Goal: Task Accomplishment & Management: Manage account settings

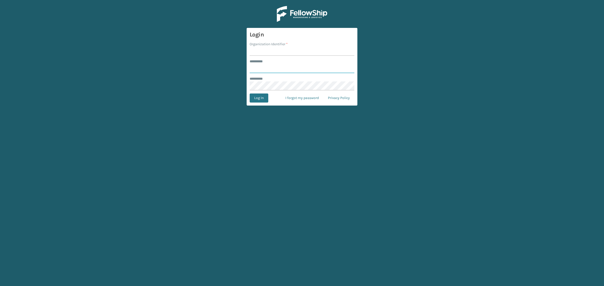
type input "**********"
click at [269, 52] on input "Organization Identifier *" at bounding box center [302, 51] width 105 height 9
type input "SuperAdminOrganization"
click at [257, 98] on button "Log In" at bounding box center [259, 98] width 19 height 9
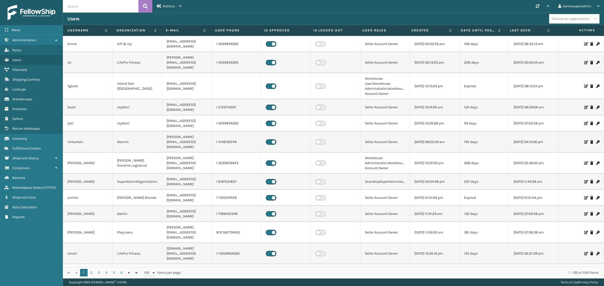
drag, startPoint x: 40, startPoint y: 144, endPoint x: 553, endPoint y: 146, distance: 513.2
click at [39, 146] on span "Fulfillment Orders" at bounding box center [26, 148] width 28 height 4
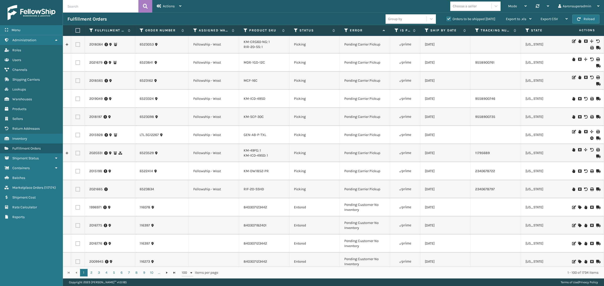
scroll to position [1588, 0]
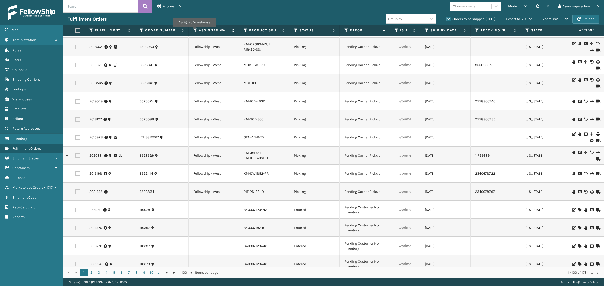
click at [194, 31] on icon at bounding box center [195, 30] width 4 height 5
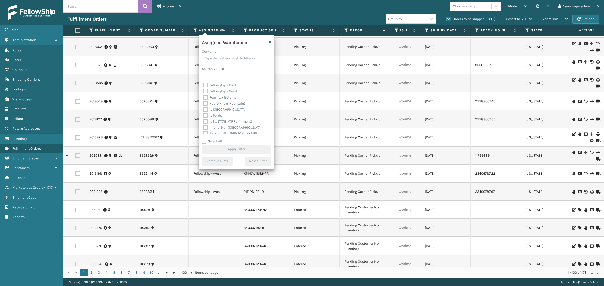
scroll to position [21, 0]
click at [229, 101] on label "Haslet (Iron Mountain)" at bounding box center [224, 102] width 42 height 4
click at [204, 101] on input "Haslet (Iron Mountain)" at bounding box center [203, 100] width 0 height 3
checkbox input "true"
click at [227, 151] on button "Apply Filter" at bounding box center [236, 149] width 69 height 9
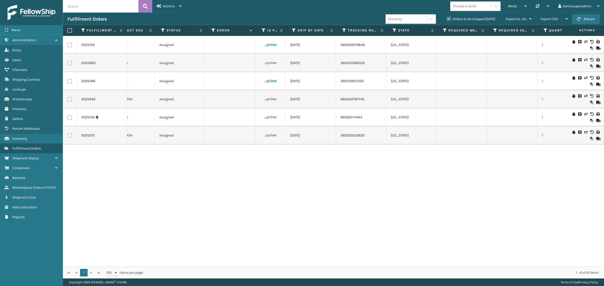
scroll to position [0, 135]
click at [291, 31] on icon at bounding box center [292, 30] width 4 height 5
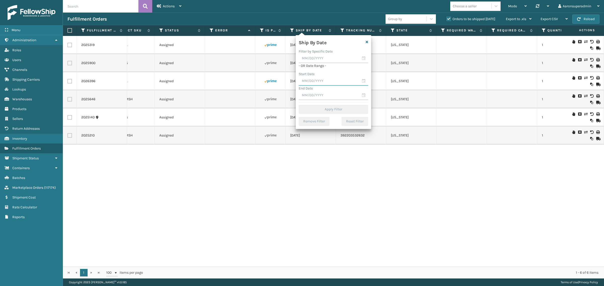
click at [308, 81] on input "text" at bounding box center [333, 81] width 69 height 9
click at [349, 127] on div "15" at bounding box center [348, 127] width 8 height 8
type input "[DATE]"
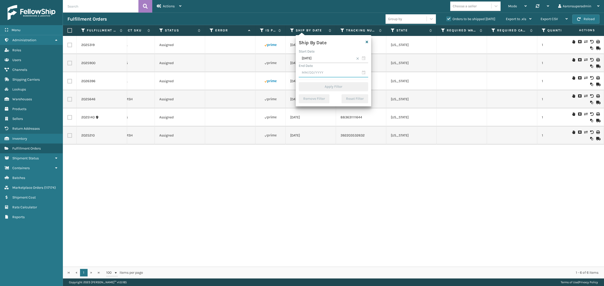
click at [326, 71] on input "text" at bounding box center [333, 72] width 69 height 9
drag, startPoint x: 311, startPoint y: 125, endPoint x: 310, endPoint y: 105, distance: 19.6
click at [311, 125] on div "18" at bounding box center [313, 127] width 8 height 8
click at [320, 74] on input "[DATE]" at bounding box center [333, 72] width 69 height 9
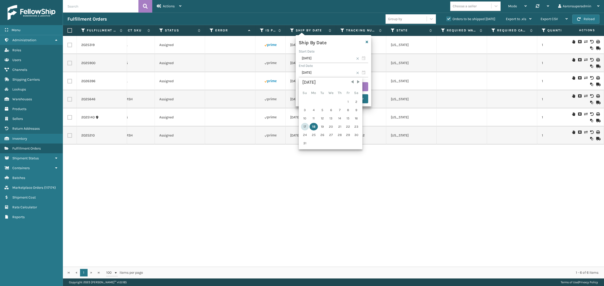
click at [302, 127] on div "17" at bounding box center [305, 127] width 8 height 8
type input "[DATE]"
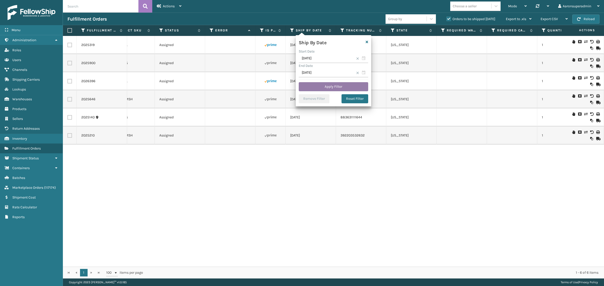
click at [319, 87] on button "Apply Filter" at bounding box center [333, 86] width 69 height 9
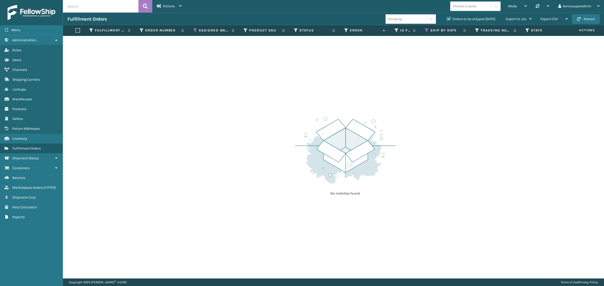
click at [447, 18] on label "Orders to be shipped [DATE]" at bounding box center [470, 19] width 49 height 4
click at [447, 18] on input "Orders to be shipped [DATE]" at bounding box center [446, 17] width 0 height 3
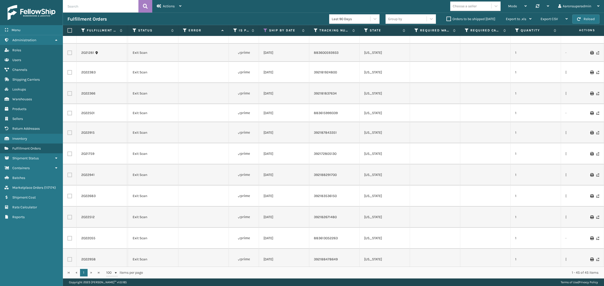
scroll to position [115, 161]
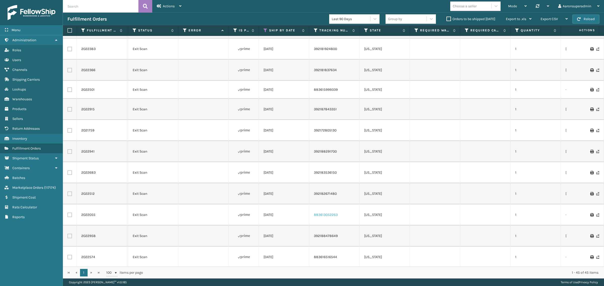
click at [326, 213] on link "883613052263" at bounding box center [326, 215] width 24 height 4
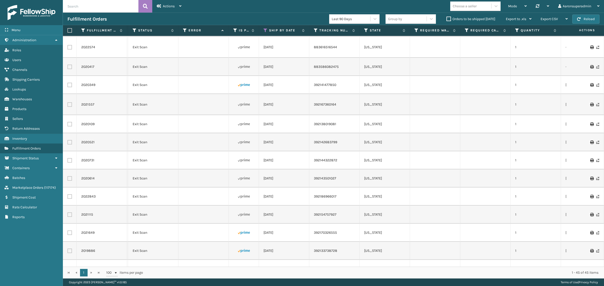
scroll to position [335, 161]
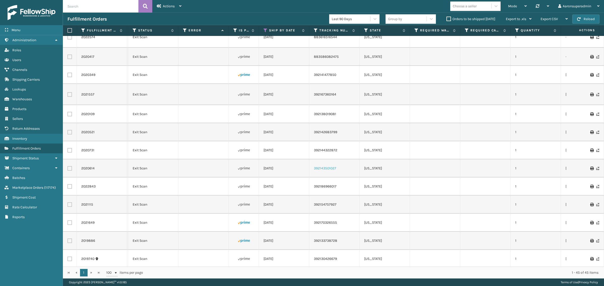
click at [321, 166] on link "392143501027" at bounding box center [325, 168] width 22 height 4
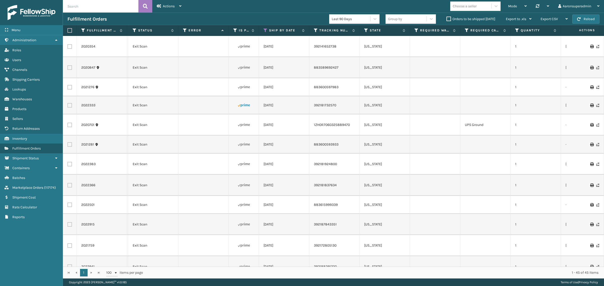
scroll to position [0, 0]
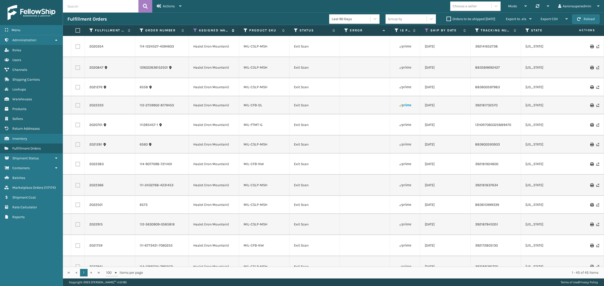
click at [194, 32] on icon at bounding box center [195, 30] width 4 height 5
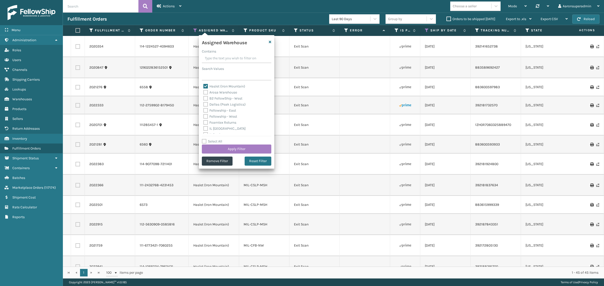
click at [212, 87] on label "Haslet (Iron Mountain)" at bounding box center [224, 86] width 42 height 4
click at [204, 87] on input "Haslet (Iron Mountain)" at bounding box center [203, 85] width 0 height 3
checkbox input "false"
click at [218, 107] on label "SleepGeekz Warehouse" at bounding box center [224, 107] width 43 height 4
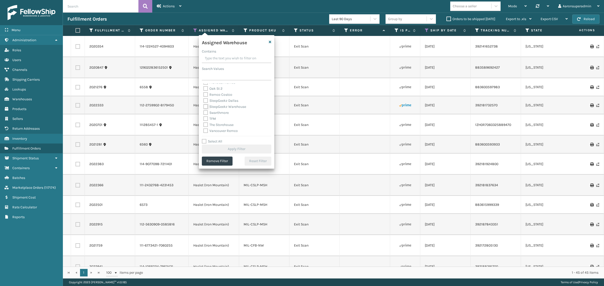
click at [204, 107] on input "SleepGeekz Warehouse" at bounding box center [203, 105] width 0 height 3
checkbox input "true"
click at [220, 147] on button "Apply Filter" at bounding box center [236, 149] width 69 height 9
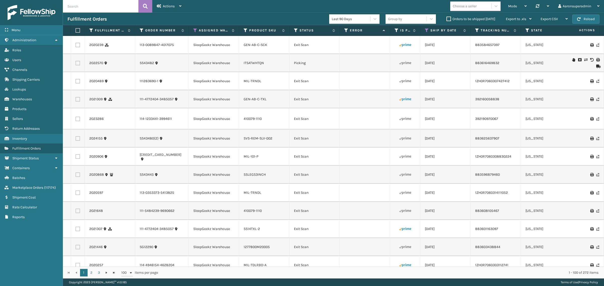
scroll to position [0, 126]
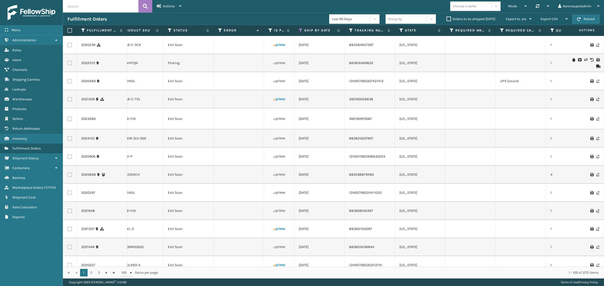
click at [107, 9] on input "text" at bounding box center [100, 6] width 75 height 13
paste input "112-3903452-3402663"
type input "112-3903452-3402663"
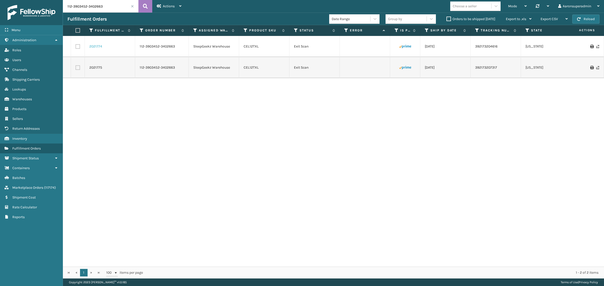
click at [95, 45] on link "2021774" at bounding box center [95, 46] width 13 height 5
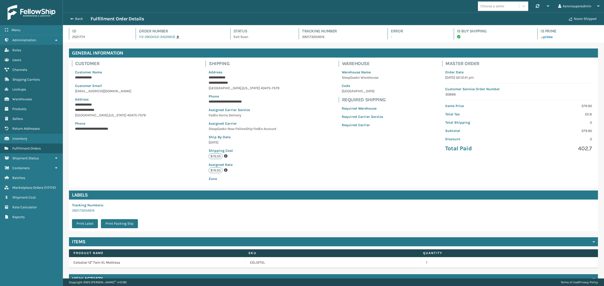
scroll to position [12, 541]
click at [76, 18] on button "Back" at bounding box center [78, 19] width 23 height 5
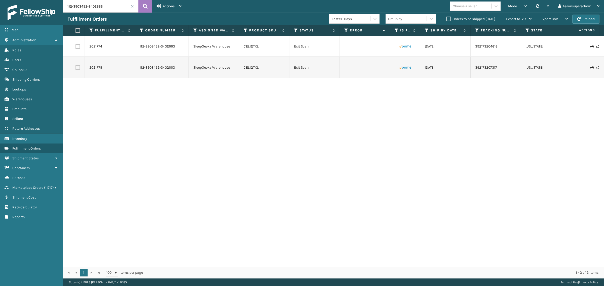
click at [82, 6] on input "112-3903452-3402663" at bounding box center [100, 6] width 75 height 13
paste input "2851454-8269808"
type input "112-2851454-8269808"
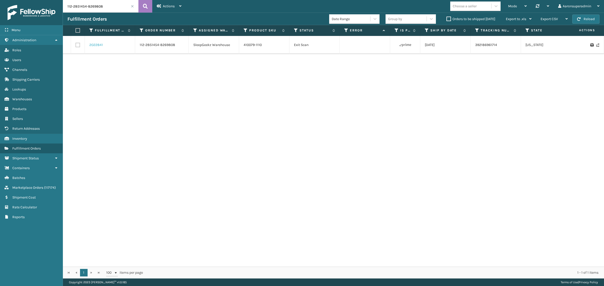
click at [100, 45] on link "2022841" at bounding box center [96, 45] width 14 height 5
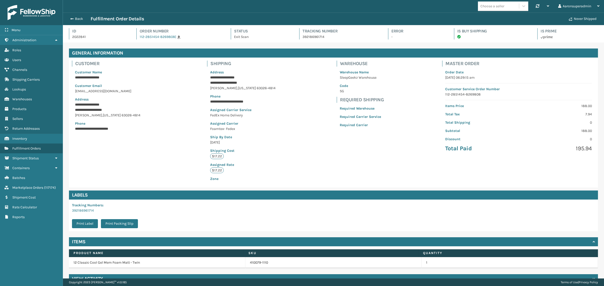
scroll to position [12, 541]
click at [78, 18] on button "Back" at bounding box center [78, 19] width 23 height 5
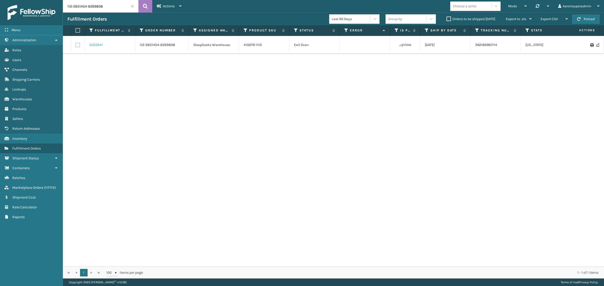
click at [95, 45] on link "2022841" at bounding box center [96, 45] width 14 height 5
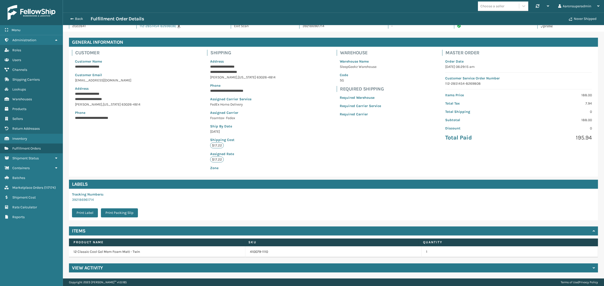
click at [109, 270] on div "View Activity" at bounding box center [333, 268] width 529 height 9
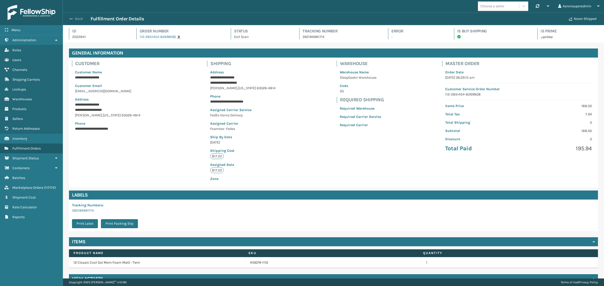
click at [76, 20] on button "Back" at bounding box center [78, 19] width 23 height 5
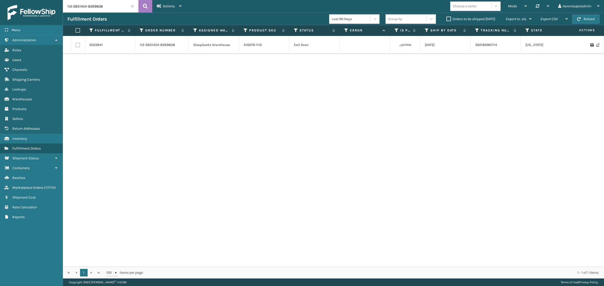
click at [453, 19] on label "Orders to be shipped [DATE]" at bounding box center [470, 19] width 49 height 4
click at [447, 19] on input "Orders to be shipped [DATE]" at bounding box center [446, 17] width 0 height 3
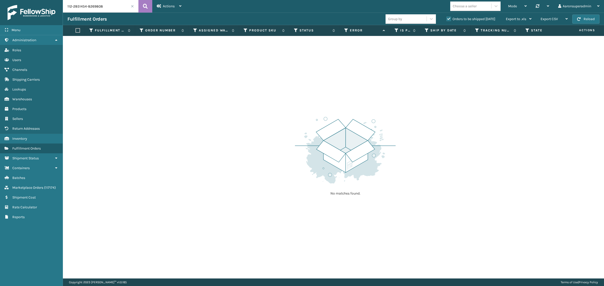
click at [132, 5] on span at bounding box center [132, 6] width 3 height 3
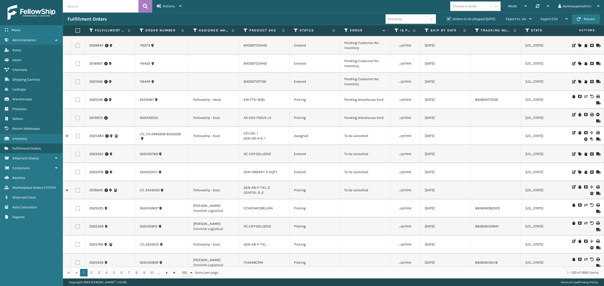
scroll to position [1368, 0]
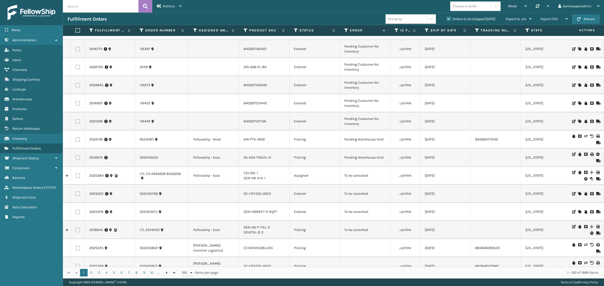
click at [79, 228] on label at bounding box center [77, 230] width 5 height 5
click at [76, 228] on input "checkbox" at bounding box center [75, 229] width 0 height 3
checkbox input "true"
click at [78, 210] on label at bounding box center [77, 212] width 5 height 5
click at [76, 210] on input "checkbox" at bounding box center [75, 211] width 0 height 3
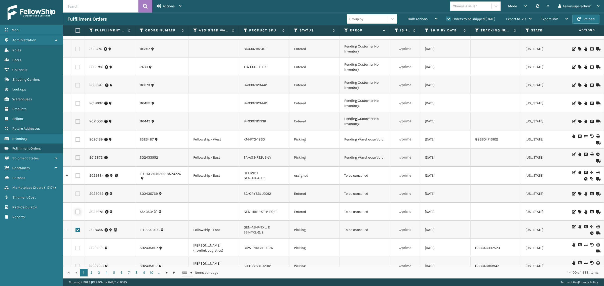
checkbox input "true"
click at [80, 185] on td at bounding box center [78, 194] width 14 height 18
drag, startPoint x: 78, startPoint y: 167, endPoint x: 84, endPoint y: 177, distance: 11.9
click at [78, 174] on label at bounding box center [77, 176] width 5 height 5
click at [76, 174] on input "checkbox" at bounding box center [75, 175] width 0 height 3
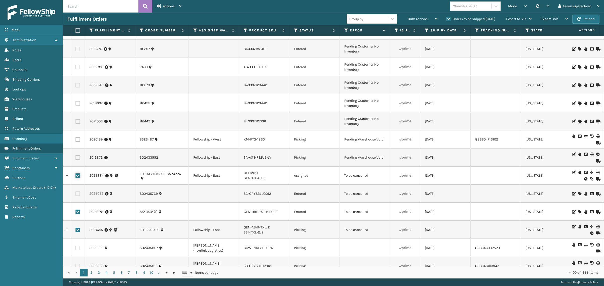
checkbox input "true"
click at [78, 192] on label at bounding box center [77, 194] width 5 height 5
click at [76, 192] on input "checkbox" at bounding box center [75, 193] width 0 height 3
checkbox input "true"
click at [409, 17] on span "Bulk Actions" at bounding box center [418, 19] width 20 height 4
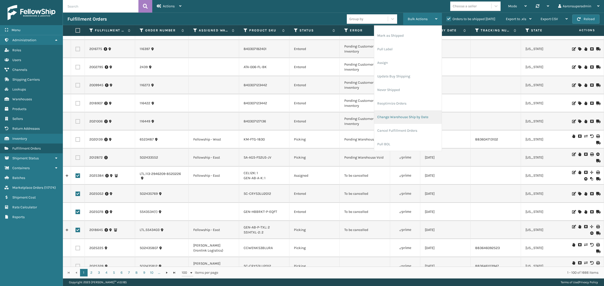
scroll to position [24, 0]
click at [413, 129] on li "Cancel Fulfillment Orders" at bounding box center [407, 131] width 67 height 14
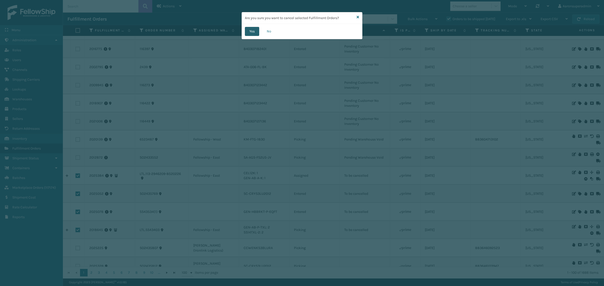
click at [251, 34] on button "Yes" at bounding box center [252, 31] width 14 height 9
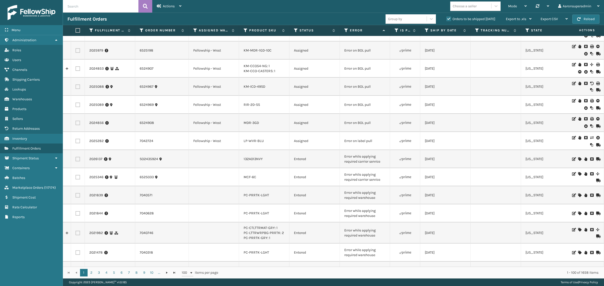
scroll to position [0, 0]
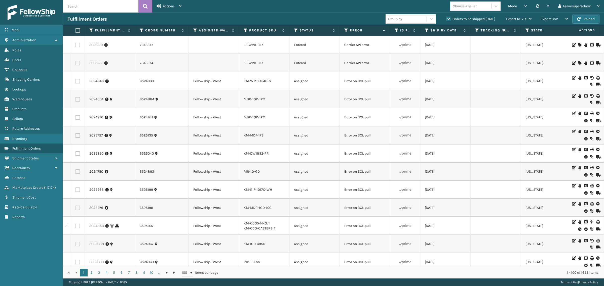
drag, startPoint x: 78, startPoint y: 101, endPoint x: 77, endPoint y: 90, distance: 10.9
click at [78, 100] on label at bounding box center [77, 99] width 5 height 5
click at [76, 100] on input "checkbox" at bounding box center [75, 98] width 0 height 3
checkbox input "true"
click at [78, 82] on label at bounding box center [77, 81] width 5 height 5
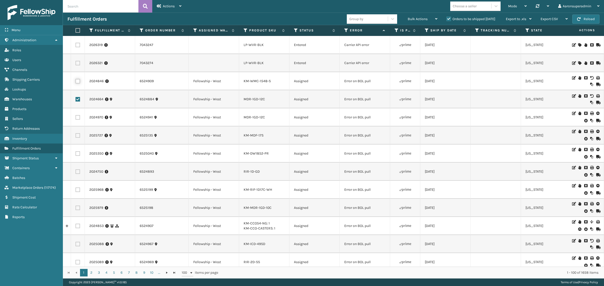
click at [76, 82] on input "checkbox" at bounding box center [75, 80] width 0 height 3
click at [413, 18] on span "Bulk Actions" at bounding box center [418, 19] width 20 height 4
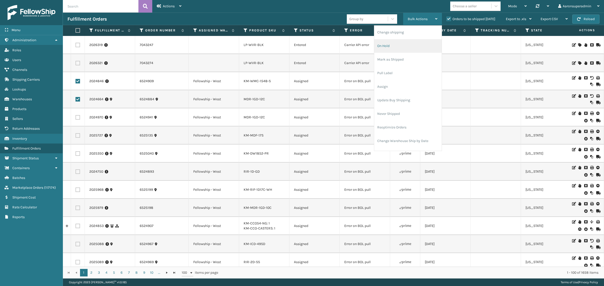
click at [408, 46] on li "On Hold" at bounding box center [407, 46] width 67 height 14
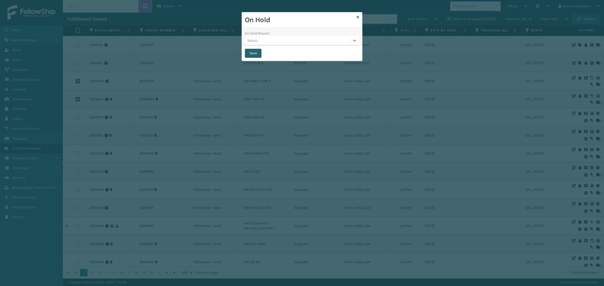
click at [253, 52] on button "Save" at bounding box center [253, 53] width 17 height 9
checkbox input "false"
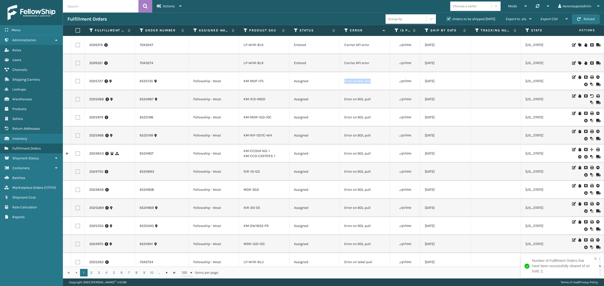
drag, startPoint x: 378, startPoint y: 82, endPoint x: 340, endPoint y: 83, distance: 37.7
click at [340, 83] on td "Error on BOL pull" at bounding box center [365, 81] width 50 height 18
copy td "Error on BOL pull"
click at [98, 9] on input "text" at bounding box center [100, 6] width 75 height 13
paste input "Error on BOL pull"
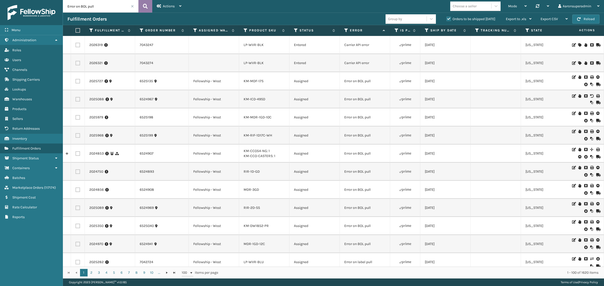
type input "Error on BOL pull"
click at [144, 5] on icon at bounding box center [145, 7] width 5 height 8
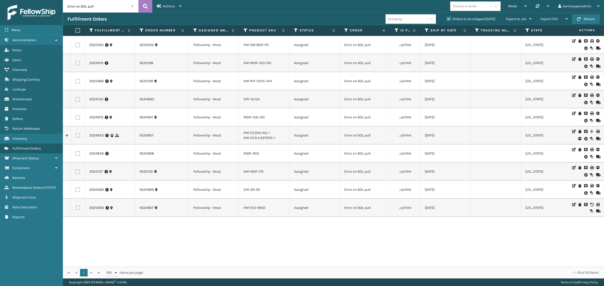
click at [583, 193] on div at bounding box center [585, 190] width 28 height 12
click at [584, 192] on icon at bounding box center [585, 193] width 3 height 5
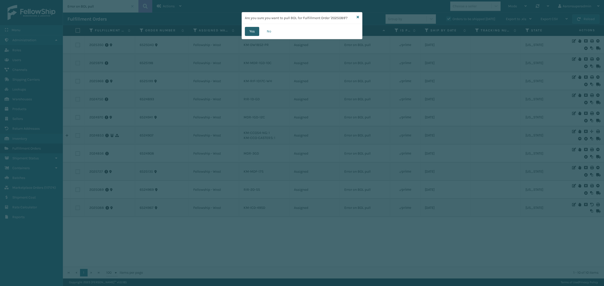
click at [253, 33] on button "Yes" at bounding box center [252, 31] width 14 height 9
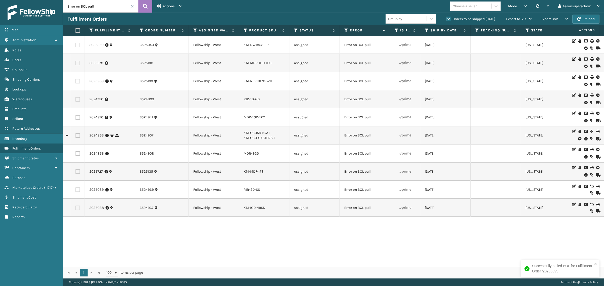
click at [584, 175] on icon at bounding box center [585, 175] width 3 height 5
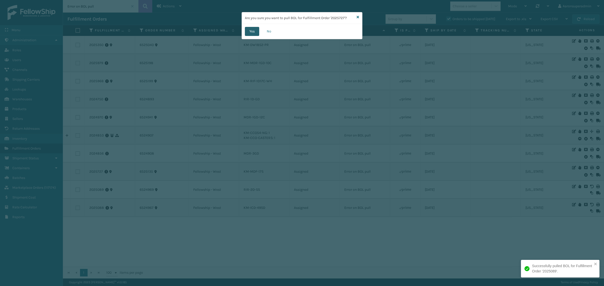
click at [247, 33] on button "Yes" at bounding box center [252, 31] width 14 height 9
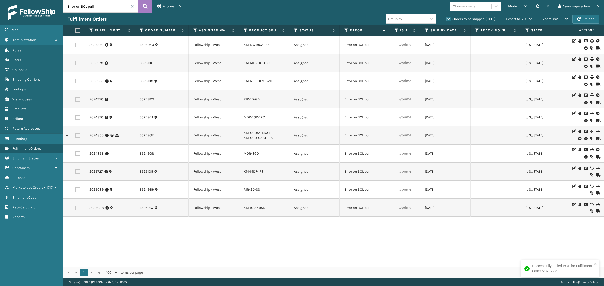
click at [584, 157] on icon at bounding box center [585, 156] width 3 height 5
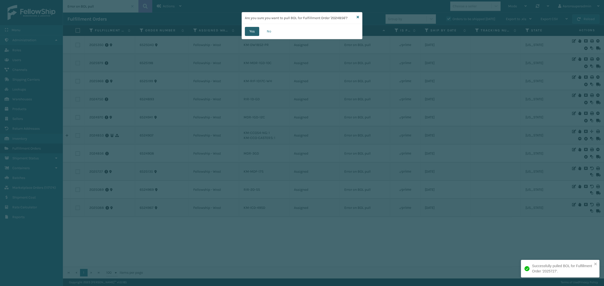
click at [252, 34] on button "Yes" at bounding box center [252, 31] width 14 height 9
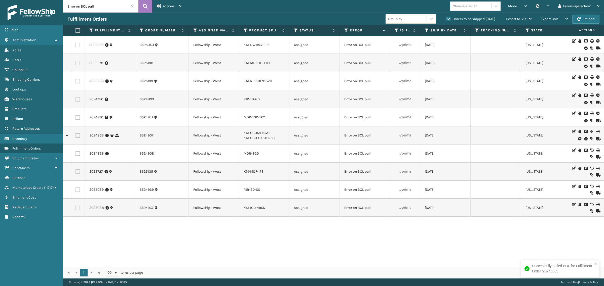
click at [584, 138] on icon at bounding box center [585, 138] width 3 height 5
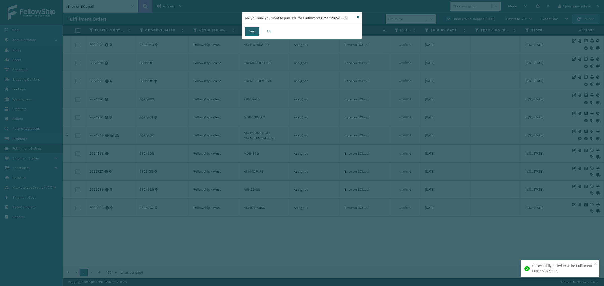
click at [256, 32] on button "Yes" at bounding box center [252, 31] width 14 height 9
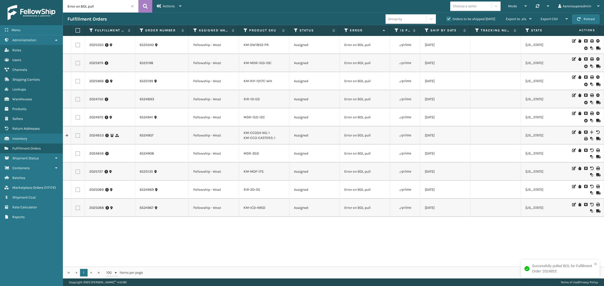
click at [584, 122] on icon at bounding box center [585, 120] width 3 height 5
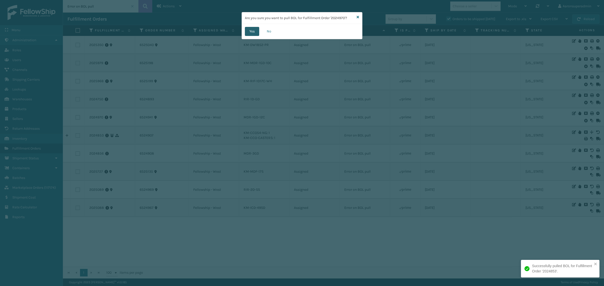
click at [247, 30] on button "Yes" at bounding box center [252, 31] width 14 height 9
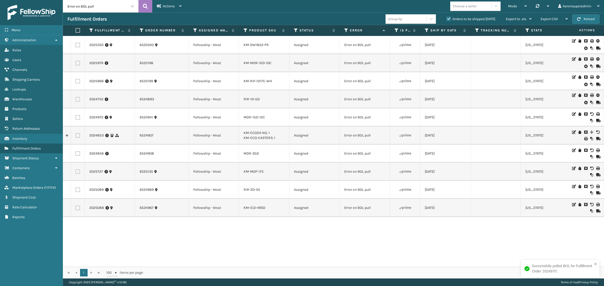
click at [584, 103] on icon at bounding box center [585, 102] width 3 height 5
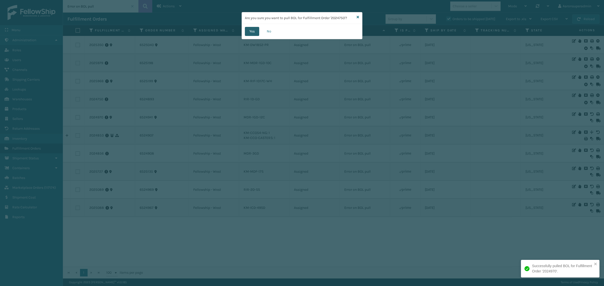
click at [248, 33] on button "Yes" at bounding box center [252, 31] width 14 height 9
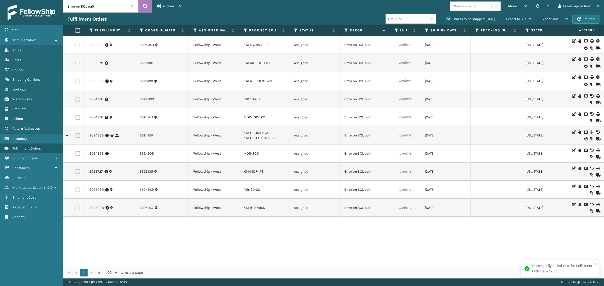
click at [584, 84] on icon at bounding box center [585, 84] width 3 height 5
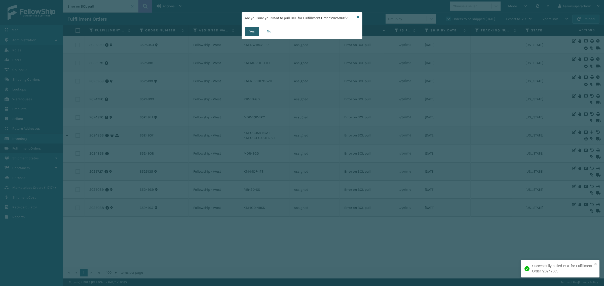
click at [248, 31] on button "Yes" at bounding box center [252, 31] width 14 height 9
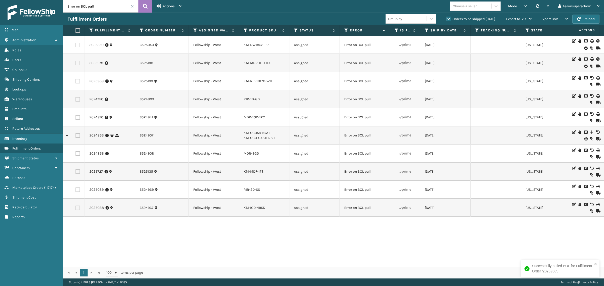
click at [584, 67] on icon at bounding box center [585, 66] width 3 height 5
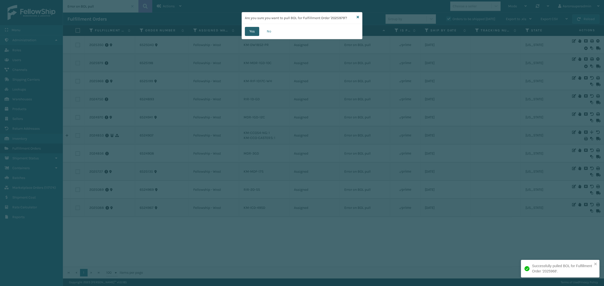
click at [252, 33] on button "Yes" at bounding box center [252, 31] width 14 height 9
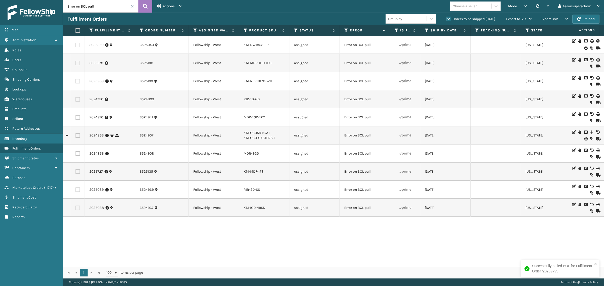
click at [584, 48] on icon at bounding box center [585, 48] width 3 height 5
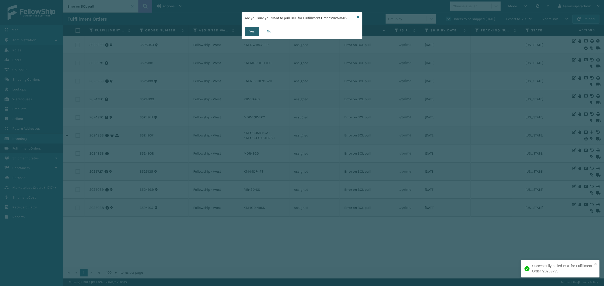
click at [257, 31] on button "Yes" at bounding box center [252, 31] width 14 height 9
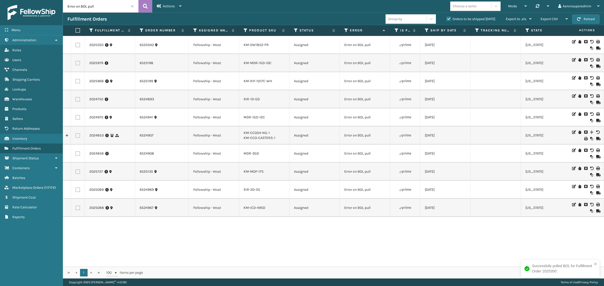
click at [78, 32] on label at bounding box center [76, 30] width 3 height 5
click at [76, 32] on input "checkbox" at bounding box center [75, 30] width 0 height 3
checkbox input "true"
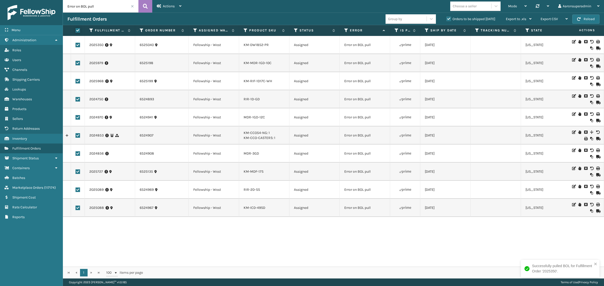
checkbox input "true"
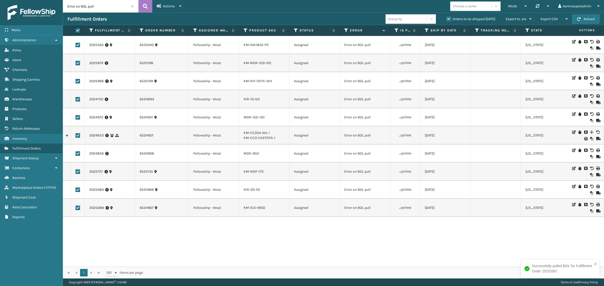
checkbox input "true"
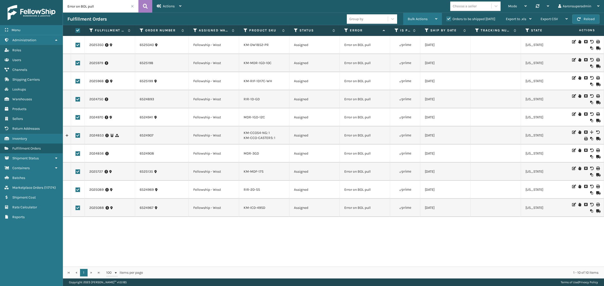
click at [415, 18] on span "Bulk Actions" at bounding box center [418, 19] width 20 height 4
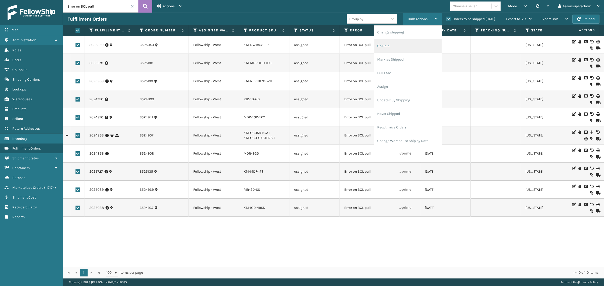
click at [400, 46] on li "On Hold" at bounding box center [407, 46] width 67 height 14
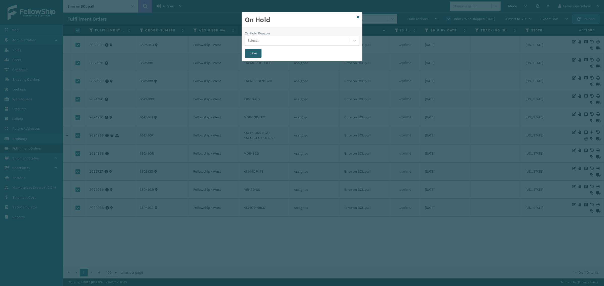
click at [259, 52] on button "Save" at bounding box center [253, 53] width 17 height 9
checkbox input "false"
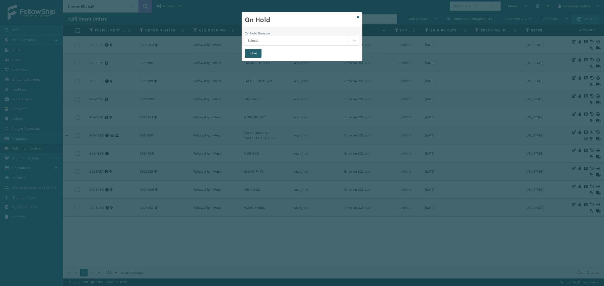
checkbox input "false"
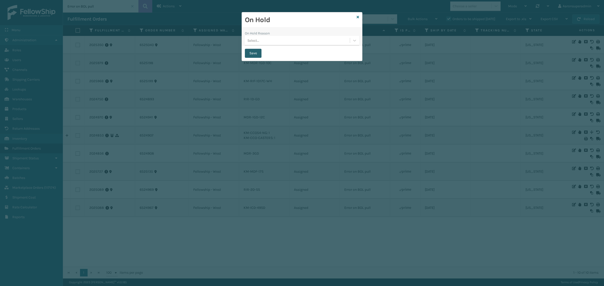
checkbox input "false"
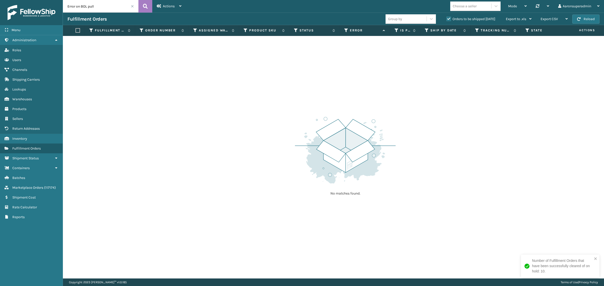
click at [132, 7] on span at bounding box center [132, 6] width 3 height 3
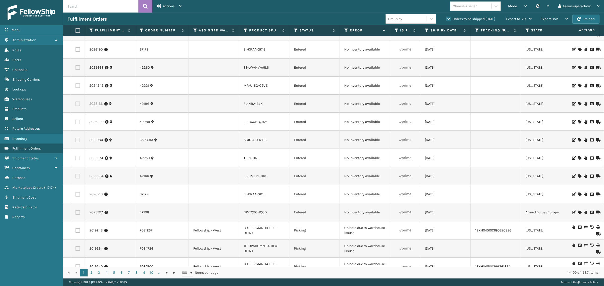
scroll to position [293, 0]
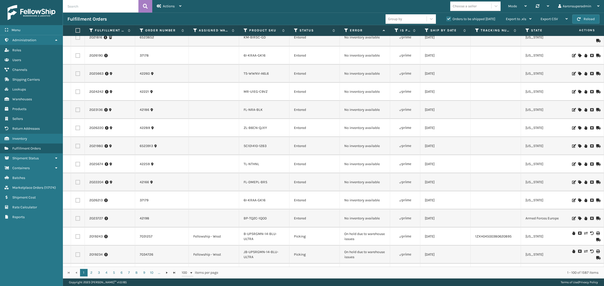
click at [96, 7] on input "text" at bounding box center [100, 6] width 75 height 13
paste input "7038977"
click at [146, 9] on icon at bounding box center [145, 7] width 5 height 8
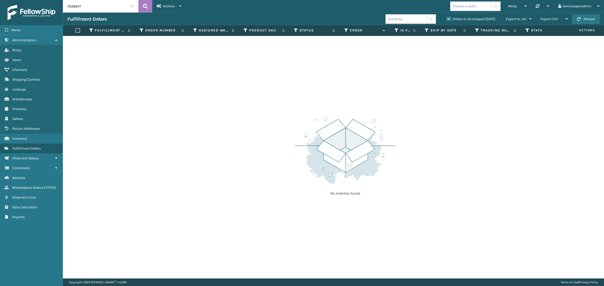
click at [450, 20] on label "Orders to be shipped [DATE]" at bounding box center [470, 19] width 49 height 4
click at [447, 19] on input "Orders to be shipped [DATE]" at bounding box center [446, 17] width 0 height 3
click at [450, 20] on label "Orders to be shipped [DATE]" at bounding box center [470, 19] width 49 height 4
click at [447, 19] on input "Orders to be shipped [DATE]" at bounding box center [446, 17] width 0 height 3
click at [91, 5] on input "7038977" at bounding box center [100, 6] width 75 height 13
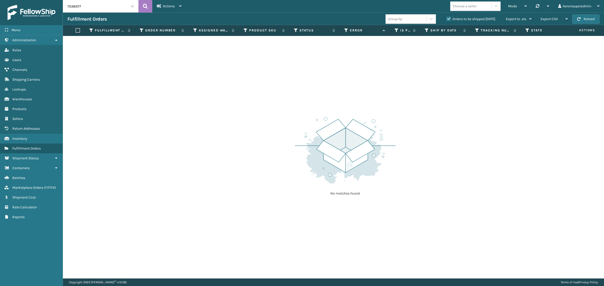
click at [91, 5] on input "7038977" at bounding box center [100, 6] width 75 height 13
paste input "CU-SNLX-BLK"
click at [95, 8] on input "CU-SNLX-BLK" at bounding box center [100, 6] width 75 height 13
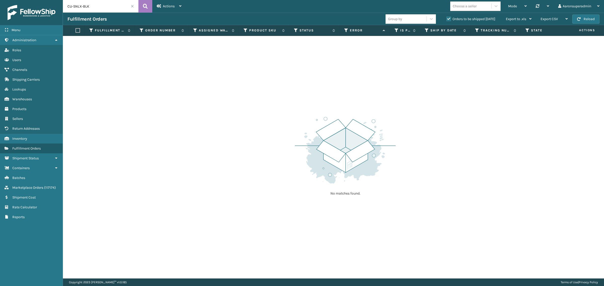
paste input "6523912 6524907"
click at [81, 7] on input "6523912 6524907" at bounding box center [100, 6] width 75 height 13
type input "6523912 , 6524907"
click at [141, 5] on button at bounding box center [145, 6] width 14 height 13
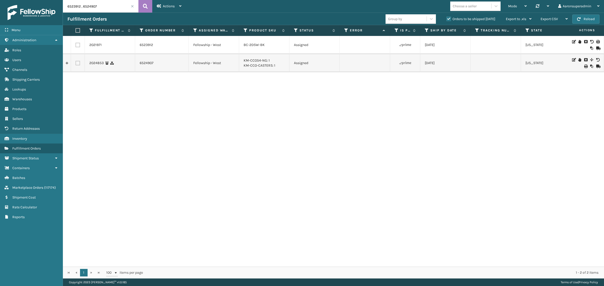
click at [77, 30] on label at bounding box center [76, 30] width 3 height 5
click at [76, 30] on input "checkbox" at bounding box center [75, 30] width 0 height 3
checkbox input "true"
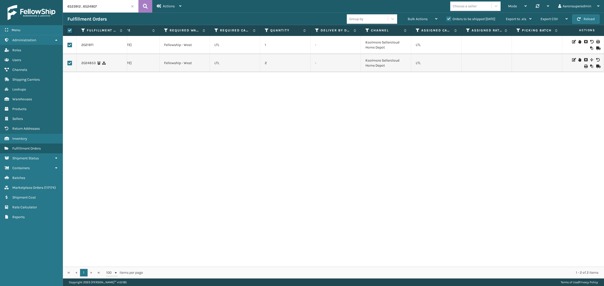
scroll to position [0, 83]
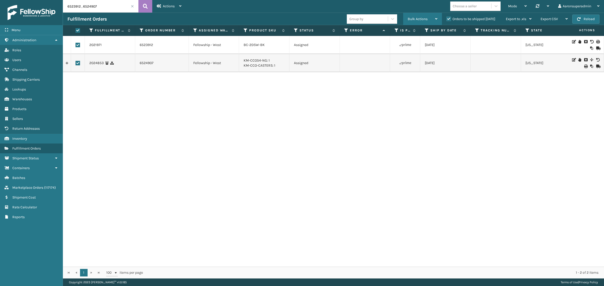
click at [411, 18] on span "Bulk Actions" at bounding box center [418, 19] width 20 height 4
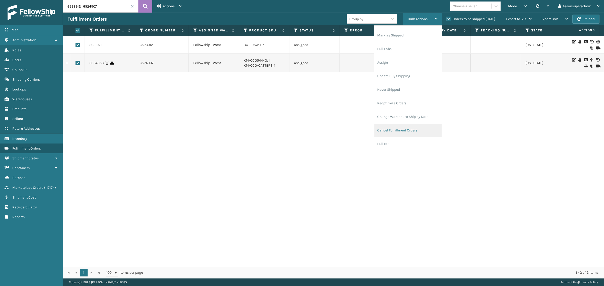
click at [388, 131] on li "Cancel Fulfillment Orders" at bounding box center [407, 131] width 67 height 14
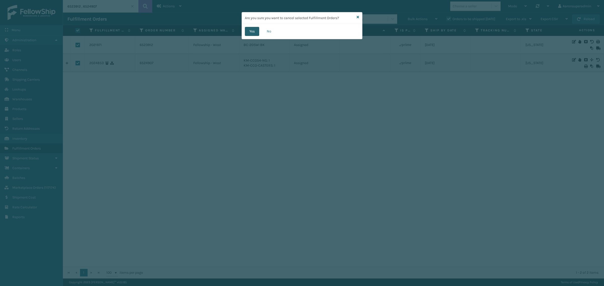
click at [252, 33] on button "Yes" at bounding box center [252, 31] width 14 height 9
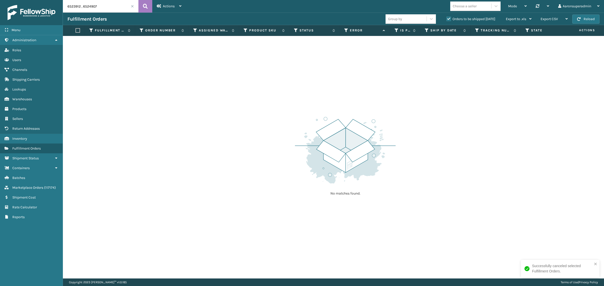
click at [131, 5] on span at bounding box center [132, 6] width 3 height 3
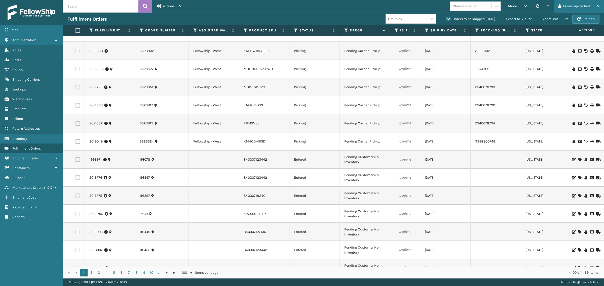
scroll to position [1057, 0]
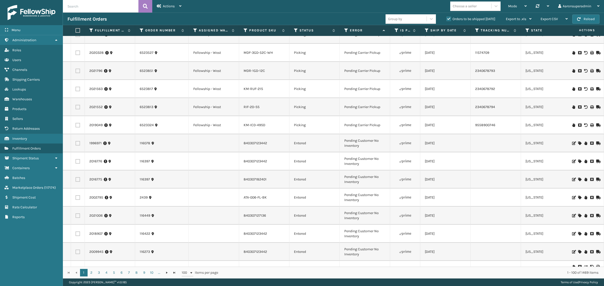
click at [80, 10] on input "text" at bounding box center [100, 6] width 75 height 13
paste input "7031766,7031744,7031648,7031555,7031516,7031470,7031430,7031378,7031352,7031351…"
type input "7031766,7031744,7031648,7031555,7031516,7031470,7031430,7031378,7031352,7031351…"
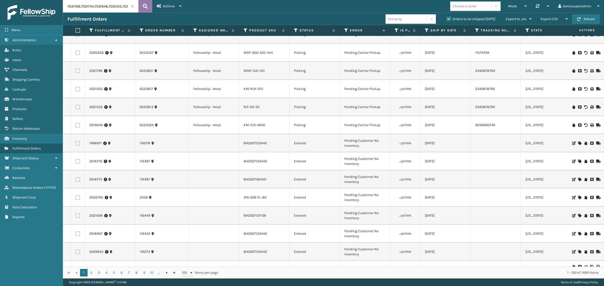
click at [145, 7] on icon at bounding box center [145, 7] width 5 height 8
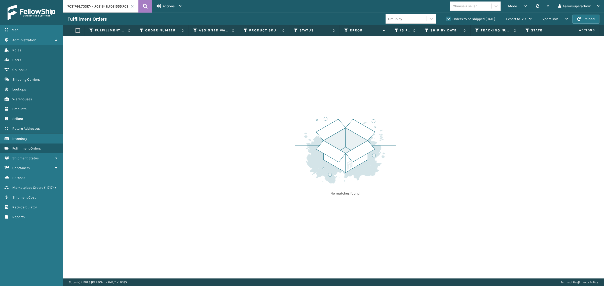
click at [455, 20] on label "Orders to be shipped [DATE]" at bounding box center [470, 19] width 49 height 4
click at [447, 19] on input "Orders to be shipped [DATE]" at bounding box center [446, 17] width 0 height 3
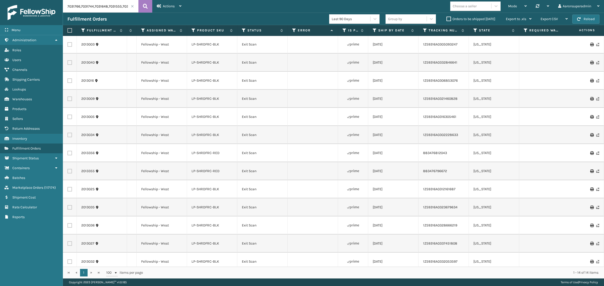
scroll to position [0, 52]
click at [84, 46] on link "2013003" at bounding box center [87, 45] width 13 height 5
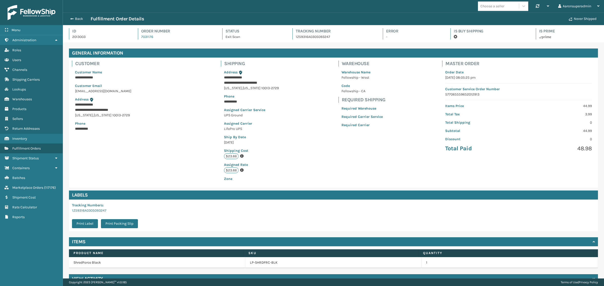
scroll to position [12, 541]
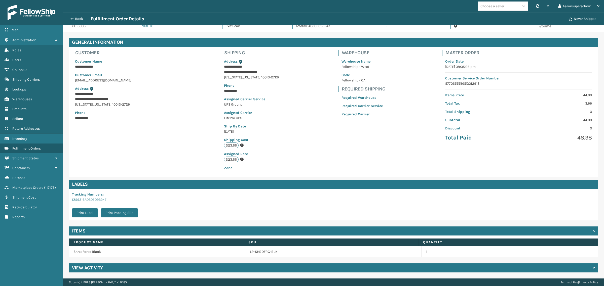
click at [114, 269] on div "View Activity" at bounding box center [333, 268] width 529 height 9
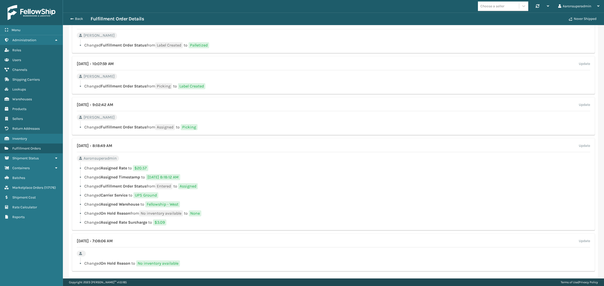
scroll to position [317, 0]
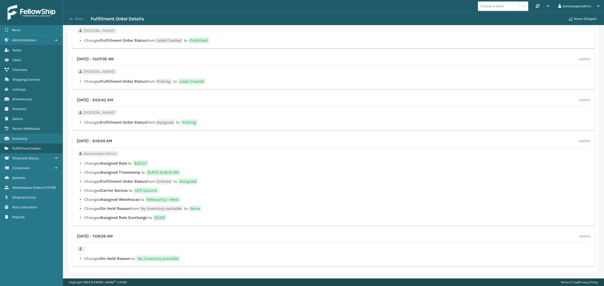
click at [74, 17] on button "Back" at bounding box center [78, 19] width 23 height 5
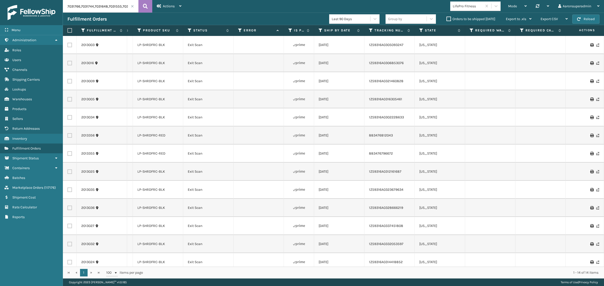
scroll to position [0, 116]
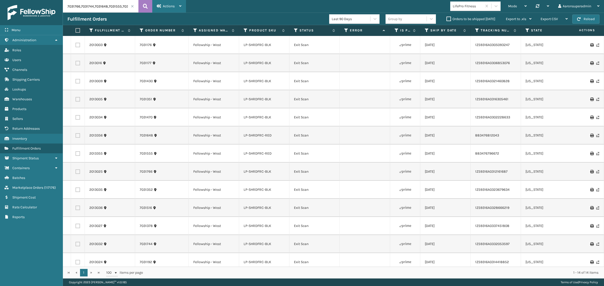
click at [170, 3] on div "Actions" at bounding box center [169, 6] width 25 height 13
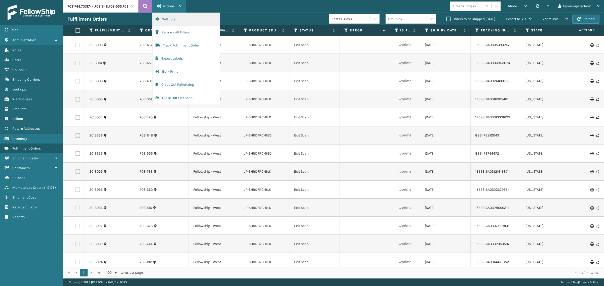
click at [173, 20] on button "Settings" at bounding box center [185, 19] width 67 height 13
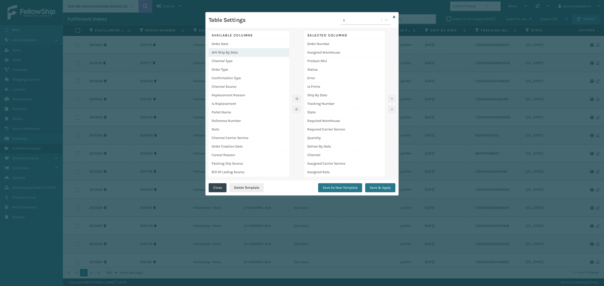
click at [242, 50] on div "WH Ship By Date" at bounding box center [249, 52] width 80 height 9
click at [295, 100] on button "button" at bounding box center [296, 99] width 9 height 8
click at [377, 191] on button "Save & Apply" at bounding box center [380, 187] width 30 height 9
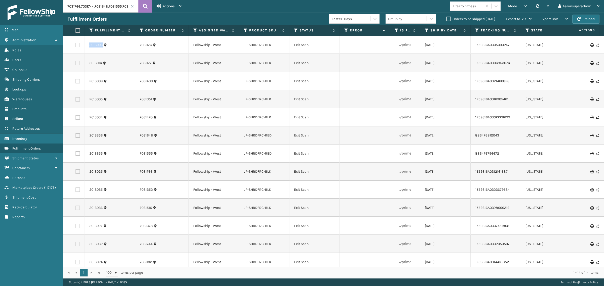
drag, startPoint x: 111, startPoint y: 42, endPoint x: 83, endPoint y: 44, distance: 27.7
copy tr "2013003"
drag, startPoint x: 153, startPoint y: 47, endPoint x: 139, endPoint y: 50, distance: 14.1
click at [139, 50] on td "7031176" at bounding box center [162, 45] width 54 height 18
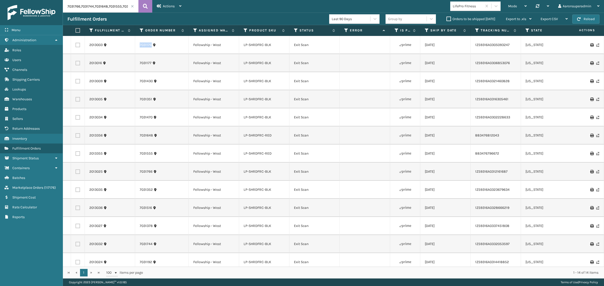
copy link "7031176"
click at [92, 46] on link "2013003" at bounding box center [95, 45] width 13 height 5
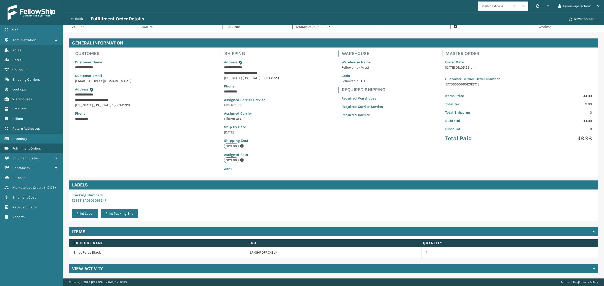
scroll to position [12, 541]
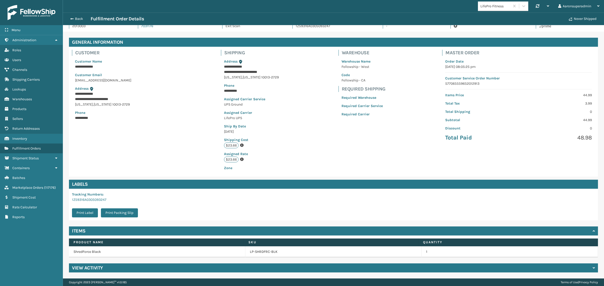
click at [92, 265] on h4 "View Activity" at bounding box center [87, 268] width 31 height 6
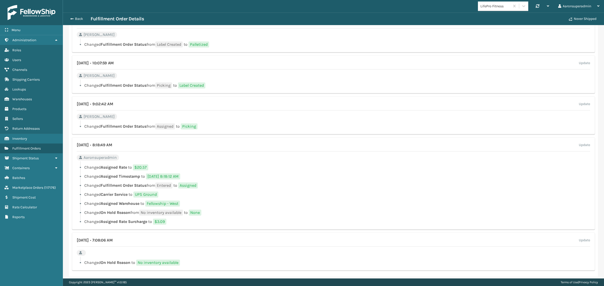
scroll to position [317, 0]
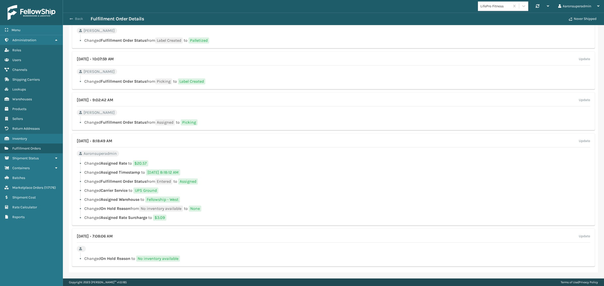
click at [76, 18] on button "Back" at bounding box center [78, 19] width 23 height 5
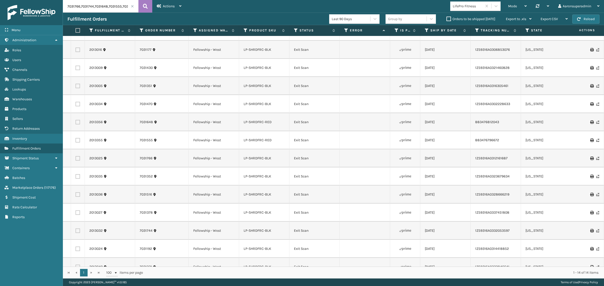
scroll to position [27, 0]
